Goal: Entertainment & Leisure: Consume media (video, audio)

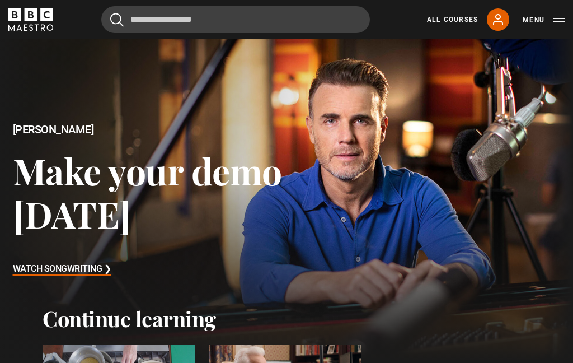
click at [559, 23] on button "Menu" at bounding box center [544, 20] width 42 height 11
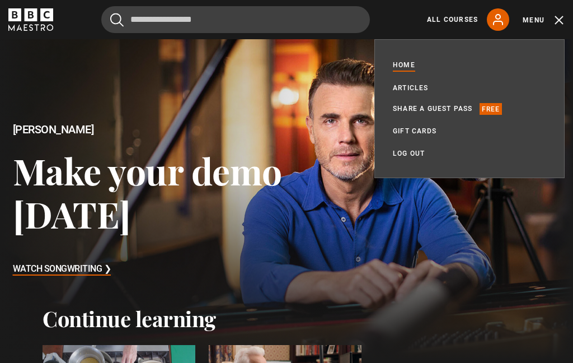
click at [452, 20] on link "All Courses" at bounding box center [452, 20] width 51 height 10
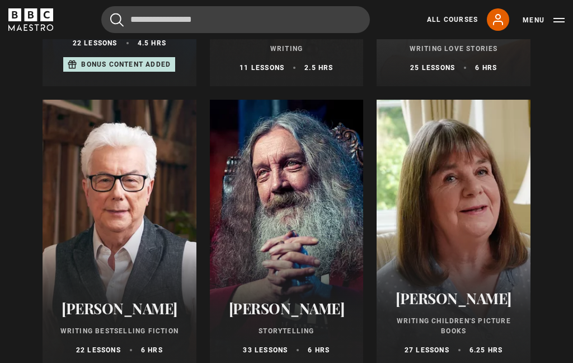
scroll to position [419, 0]
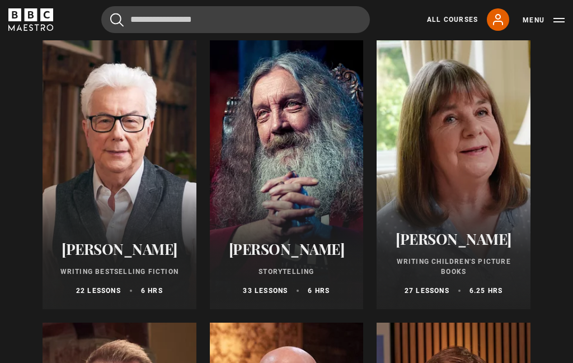
click at [131, 151] on div at bounding box center [120, 174] width 154 height 269
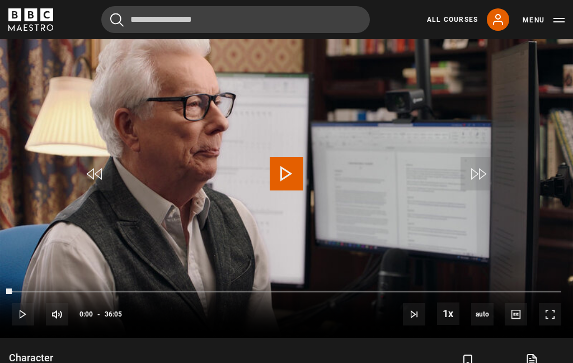
scroll to position [482, 0]
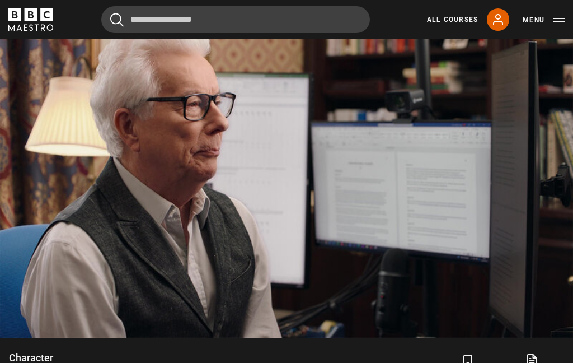
click at [126, 126] on video-js "Video Player is loading. Play Lesson Character 10s Skip Back 10 seconds Pause 1…" at bounding box center [286, 176] width 573 height 322
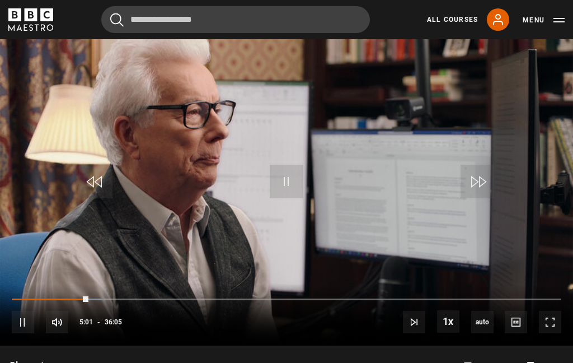
click at [309, 239] on video-js "Video Player is loading. Play Lesson Character 10s Skip Back 10 seconds Pause 1…" at bounding box center [286, 184] width 573 height 322
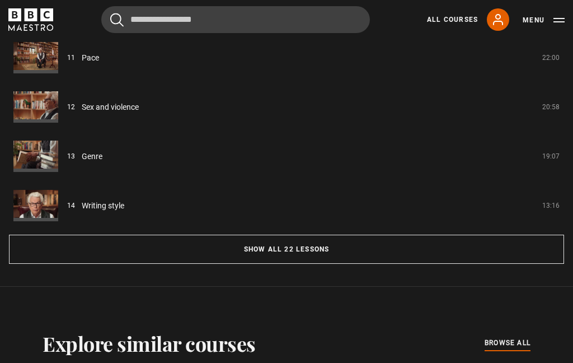
scroll to position [944, 0]
click at [312, 260] on button "Show all 22 lessons" at bounding box center [286, 248] width 555 height 29
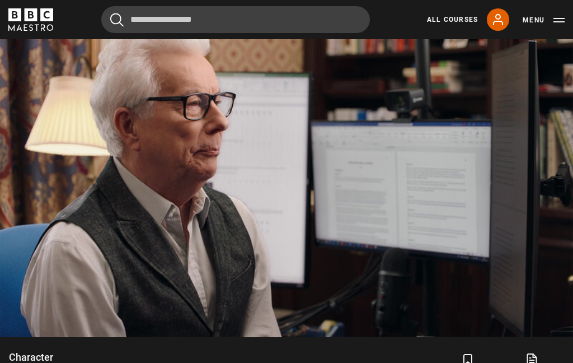
scroll to position [484, 0]
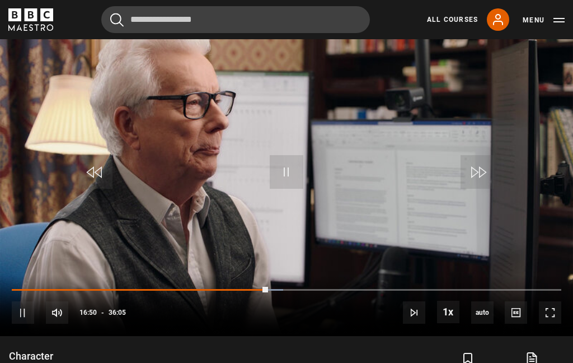
click at [118, 137] on video-js "Video Player is loading. Play Lesson Character 10s Skip Back 10 seconds Pause 1…" at bounding box center [286, 174] width 573 height 322
click at [98, 82] on video-js "Video Player is loading. Play Lesson Character 10s Skip Back 10 seconds Pause 1…" at bounding box center [286, 174] width 573 height 322
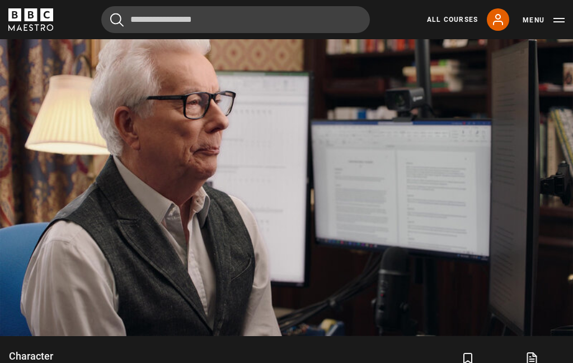
click at [93, 154] on button "10s Skip Back 10 seconds" at bounding box center [95, 172] width 39 height 50
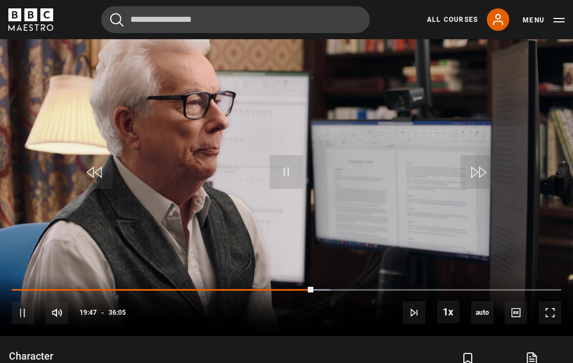
click at [82, 118] on video-js "Video Player is loading. Play Lesson Character 10s Skip Back 10 seconds Pause 1…" at bounding box center [286, 174] width 573 height 322
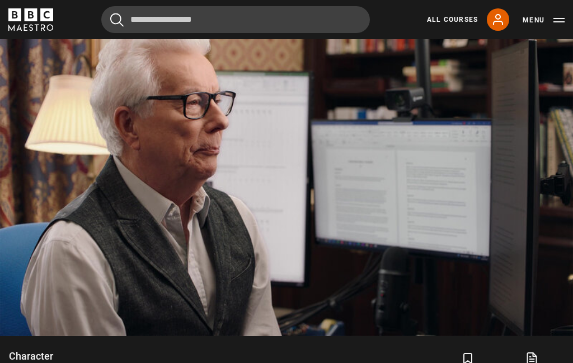
click at [76, 298] on video-js "Video Player is loading. Play Lesson Character 10s Skip Back 10 seconds Pause 1…" at bounding box center [286, 174] width 573 height 322
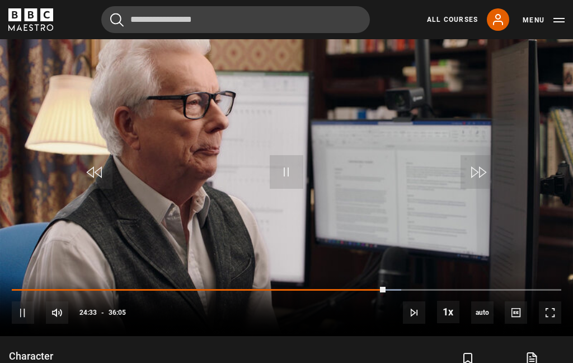
click at [96, 136] on video-js "Video Player is loading. Play Lesson Character 10s Skip Back 10 seconds Pause 1…" at bounding box center [286, 174] width 573 height 322
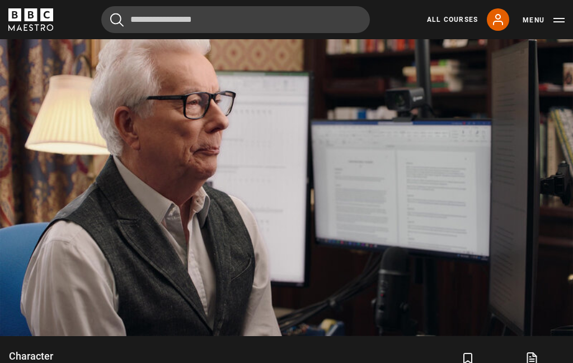
click at [85, 121] on video-js "Video Player is loading. Play Lesson Character 10s Skip Back 10 seconds Pause 1…" at bounding box center [286, 174] width 573 height 322
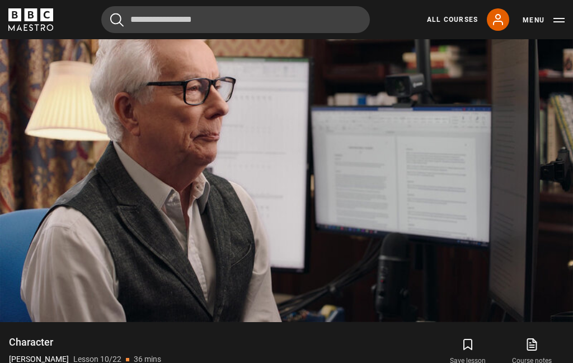
scroll to position [497, 0]
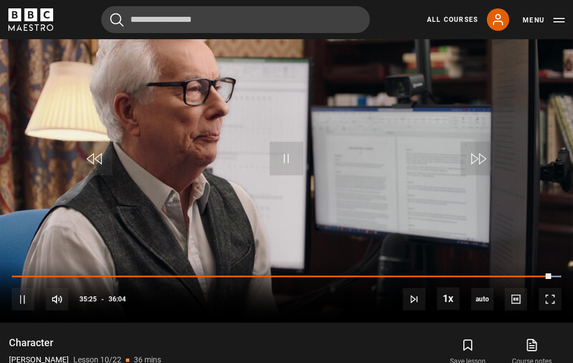
click at [120, 110] on video-js "Video Player is loading. Play Lesson Character 10s Skip Back 10 seconds Pause 1…" at bounding box center [286, 161] width 573 height 322
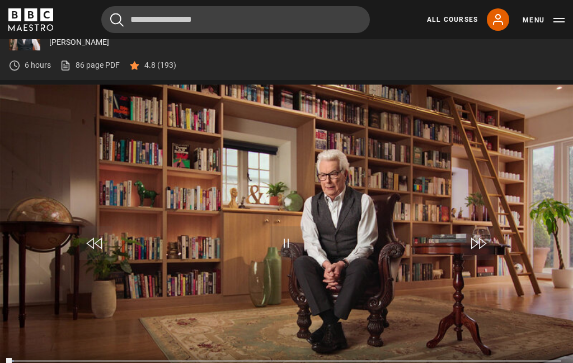
scroll to position [411, 0]
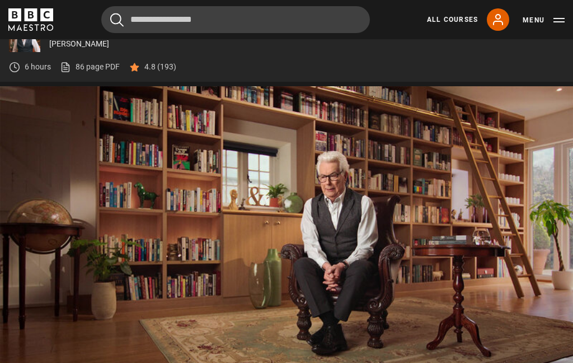
click at [92, 202] on video-js "Video Player is loading. Play Lesson Pace 10s Skip Back 10 seconds Pause 10s Sk…" at bounding box center [286, 247] width 573 height 322
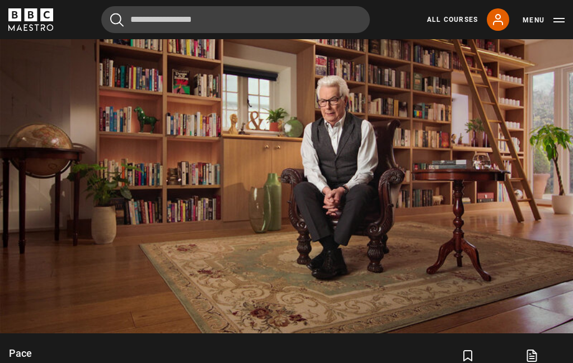
scroll to position [472, 0]
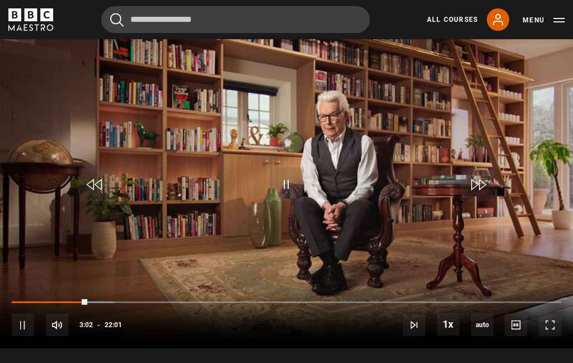
click at [134, 97] on video-js "Video Player is loading. Play Lesson Pace 10s Skip Back 10 seconds Pause 10s Sk…" at bounding box center [286, 187] width 573 height 322
click at [140, 201] on video-js "Video Player is loading. Play Lesson Pace 10s Skip Back 10 seconds Pause 10s Sk…" at bounding box center [286, 187] width 573 height 322
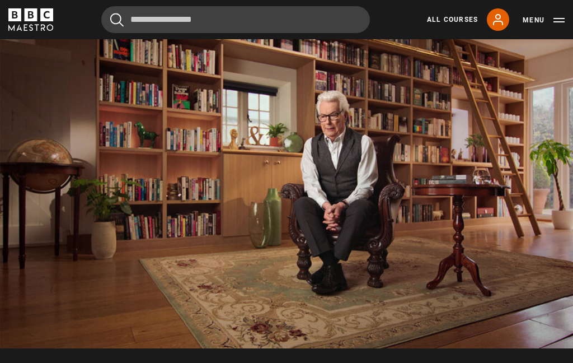
click at [118, 116] on video-js "Video Player is loading. Play Lesson Pace 10s Skip Back 10 seconds Pause 10s Sk…" at bounding box center [286, 187] width 573 height 322
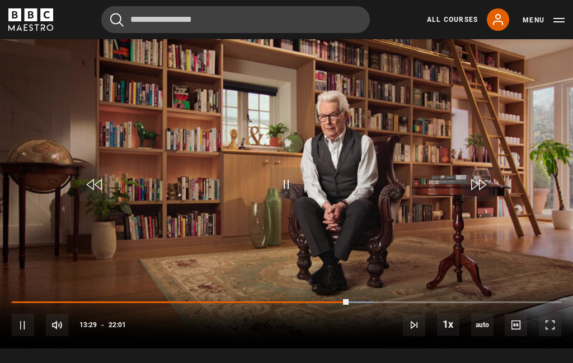
click at [168, 172] on video-js "Video Player is loading. Play Lesson Pace 10s Skip Back 10 seconds Pause 10s Sk…" at bounding box center [286, 187] width 573 height 322
click at [125, 199] on video-js "Video Player is loading. Play Lesson Pace 10s Skip Back 10 seconds Pause 10s Sk…" at bounding box center [286, 187] width 573 height 322
click at [139, 152] on video-js "Video Player is loading. Play Lesson Pace 10s Skip Back 10 seconds Pause 10s Sk…" at bounding box center [286, 187] width 573 height 322
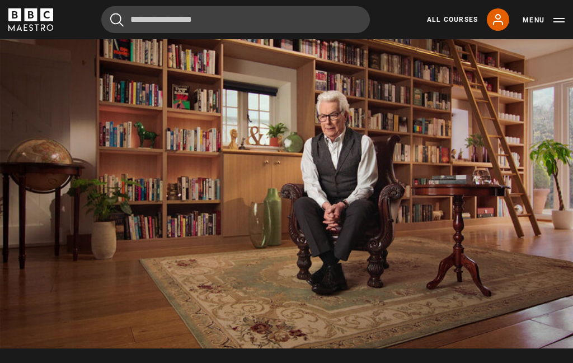
click at [559, 17] on button "Menu" at bounding box center [544, 20] width 42 height 11
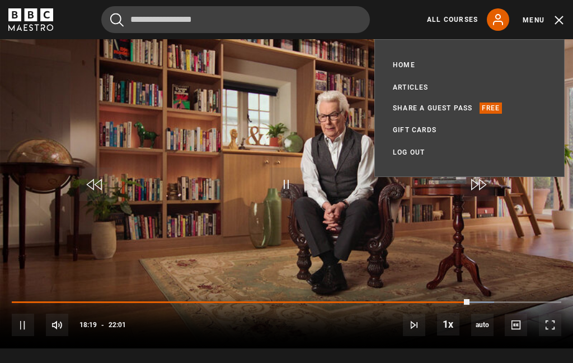
click at [527, 231] on video-js "Video Player is loading. Play Lesson Pace 10s Skip Back 10 seconds Pause 10s Sk…" at bounding box center [286, 187] width 573 height 322
click at [186, 143] on video-js "Video Player is loading. Play Lesson Pace 10s Skip Back 10 seconds Pause 10s Sk…" at bounding box center [286, 187] width 573 height 322
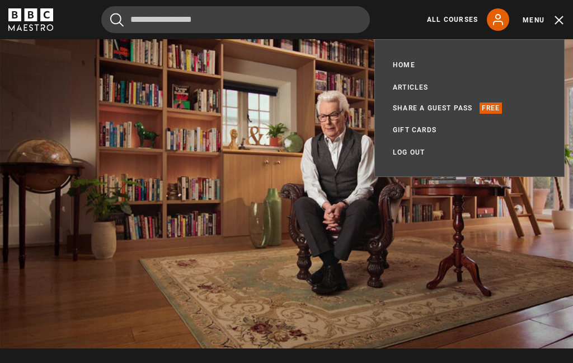
click at [559, 20] on button "Menu" at bounding box center [544, 20] width 42 height 11
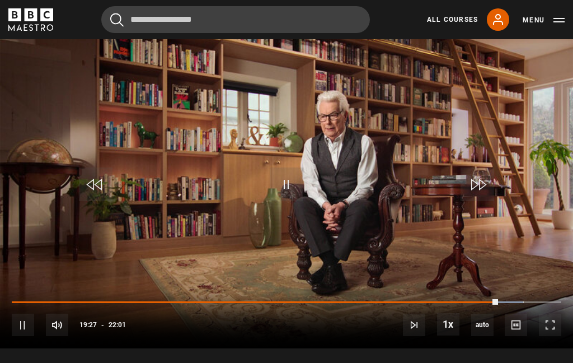
click at [137, 112] on video-js "Video Player is loading. Play Lesson Pace 10s Skip Back 10 seconds Pause 10s Sk…" at bounding box center [286, 187] width 573 height 322
click at [142, 210] on video-js "Video Player is loading. Play Lesson Pace 10s Skip Back 10 seconds Pause 10s Sk…" at bounding box center [286, 187] width 573 height 322
click at [96, 194] on span "Video Player" at bounding box center [96, 184] width 34 height 34
click at [159, 102] on video-js "Video Player is loading. Play Lesson Pace 10s Skip Back 10 seconds Pause 10s Sk…" at bounding box center [286, 187] width 573 height 322
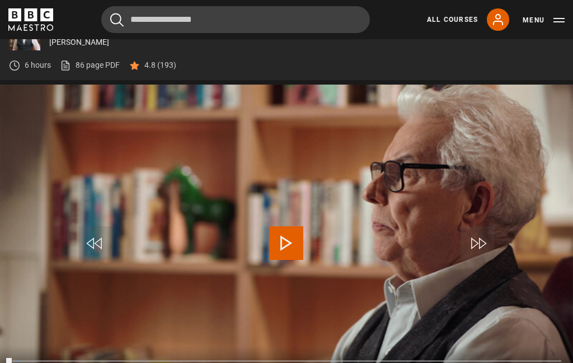
scroll to position [465, 0]
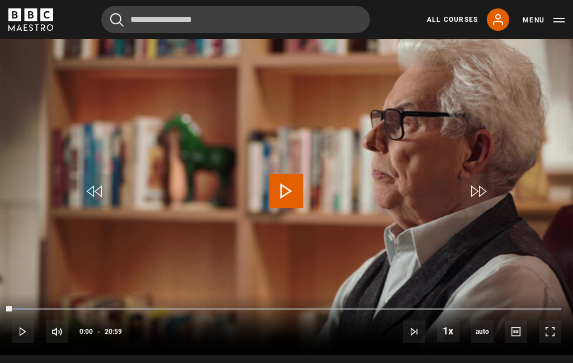
click at [561, 21] on button "Menu" at bounding box center [544, 20] width 42 height 11
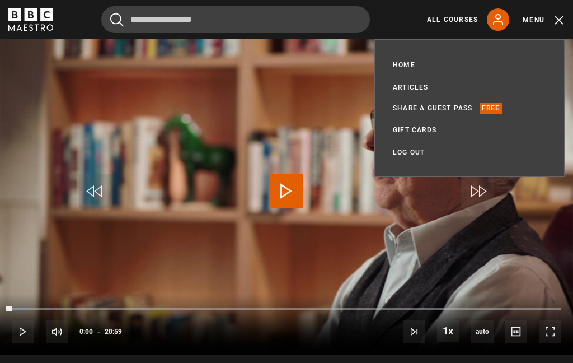
click at [490, 108] on p "Free" at bounding box center [491, 107] width 23 height 11
click at [435, 106] on link "Share a guest pass" at bounding box center [433, 107] width 80 height 11
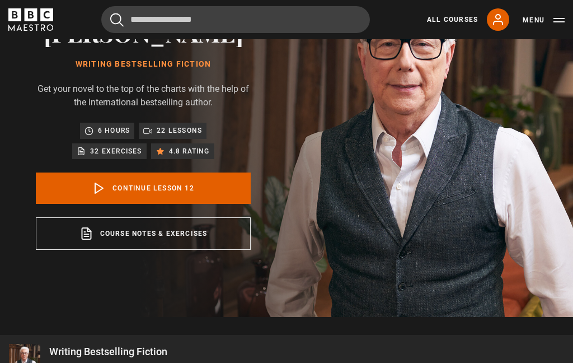
scroll to position [88, 0]
click at [104, 192] on icon at bounding box center [98, 187] width 13 height 13
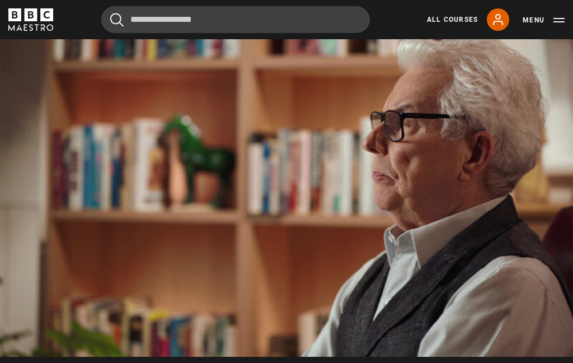
scroll to position [464, 0]
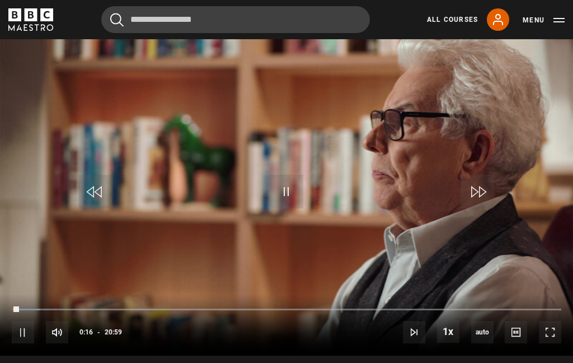
click at [91, 146] on video-js "Video Player is loading. Play Lesson Sex and violence 10s Skip Back 10 seconds …" at bounding box center [286, 194] width 573 height 322
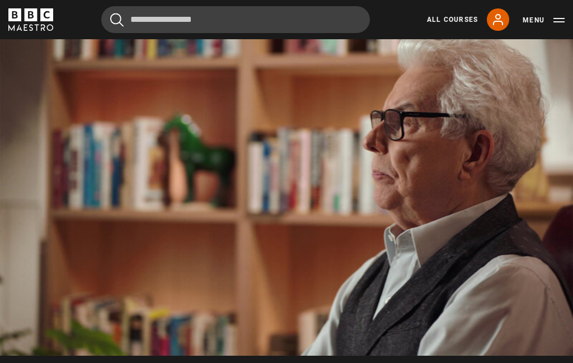
scroll to position [456, 0]
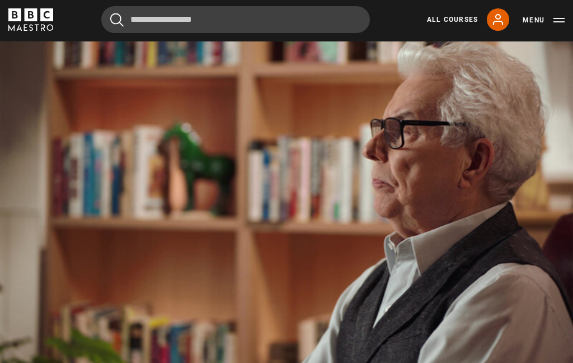
click at [300, 173] on video-js "Video Player is loading. Play Lesson Sex and violence 10s Skip Back 10 seconds …" at bounding box center [286, 202] width 573 height 322
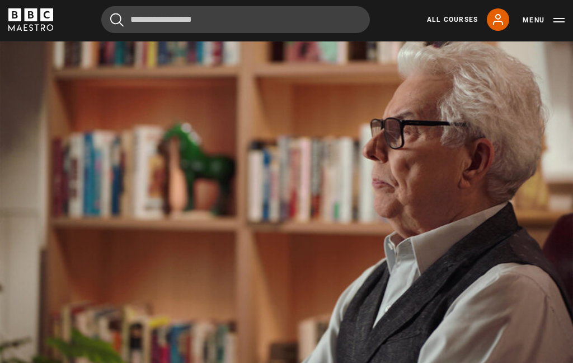
click at [119, 114] on video-js "Video Player is loading. Play Lesson Sex and violence 10s Skip Back 10 seconds …" at bounding box center [286, 202] width 573 height 322
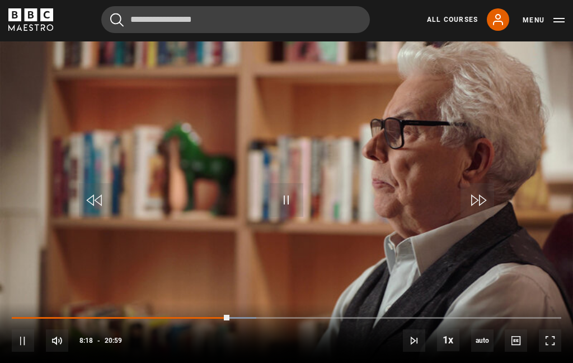
click at [131, 149] on video-js "Video Player is loading. Play Lesson Sex and violence 10s Skip Back 10 seconds …" at bounding box center [286, 202] width 573 height 322
click at [128, 144] on video-js "Video Player is loading. Play Lesson Sex and violence 10s Skip Back 10 seconds …" at bounding box center [286, 202] width 573 height 322
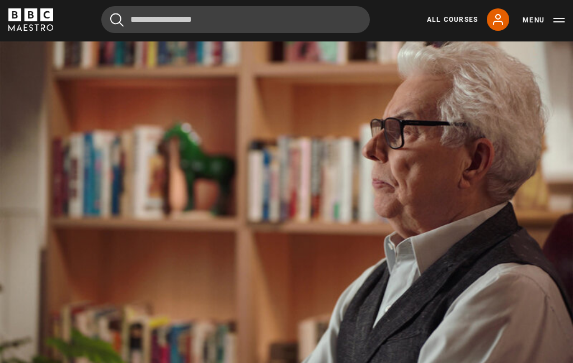
scroll to position [438, 0]
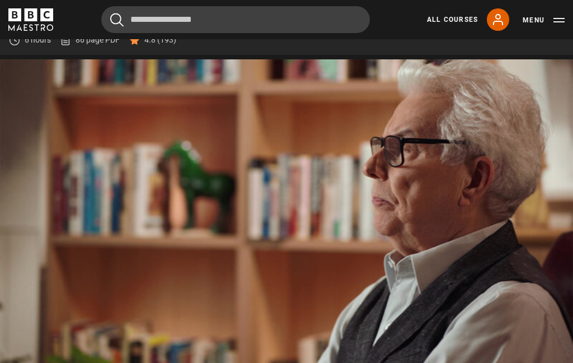
click at [130, 165] on video-js "Video Player is loading. Play Lesson Sex and violence 10s Skip Back 10 seconds …" at bounding box center [286, 220] width 573 height 322
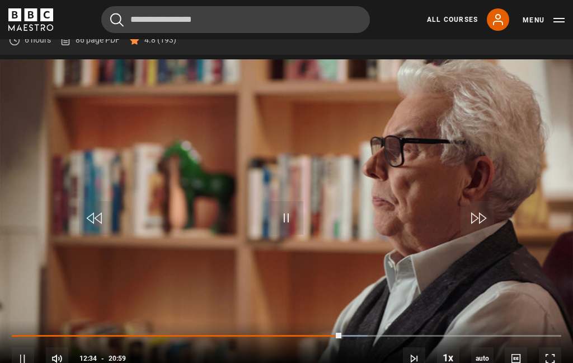
click at [321, 204] on video-js "Video Player is loading. Play Lesson Sex and violence 10s Skip Back 10 seconds …" at bounding box center [286, 220] width 573 height 322
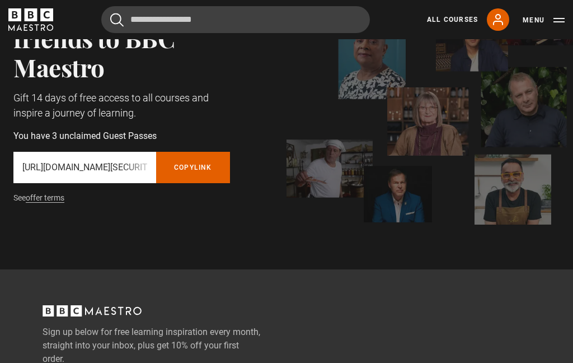
scroll to position [101, 0]
click at [48, 183] on div "Introduce your friends to BBC Maestro Gift 14 days of free access to all course…" at bounding box center [119, 104] width 239 height 218
click at [40, 201] on link "offer terms" at bounding box center [45, 198] width 39 height 10
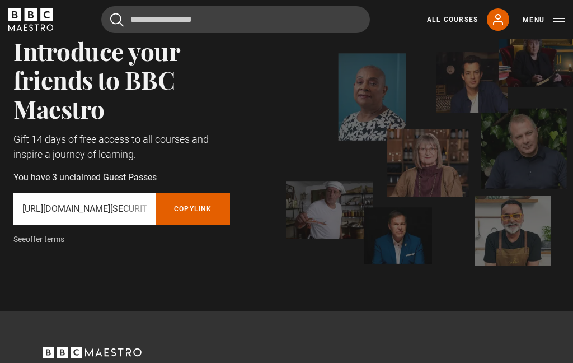
scroll to position [0, 0]
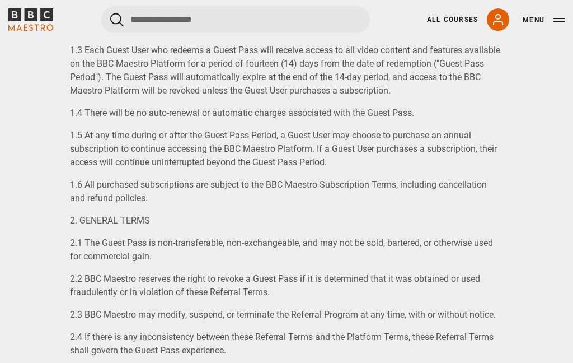
scroll to position [545, 0]
click at [40, 104] on section "BBC Maestro - Guest pass sharing terms and conditions Last updated [DATE] BBC M…" at bounding box center [286, 334] width 573 height 1343
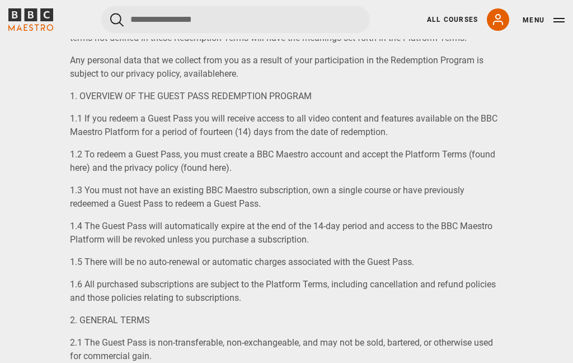
scroll to position [978, 0]
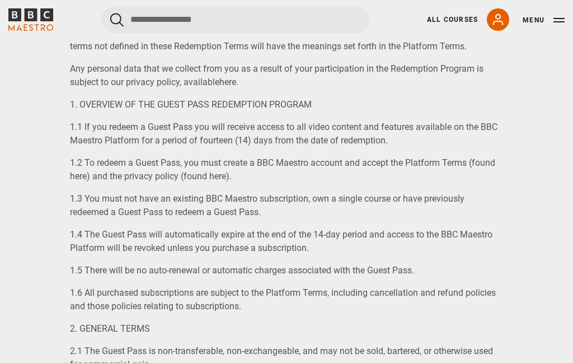
click at [563, 17] on button "Menu" at bounding box center [544, 20] width 42 height 11
